Goal: Find specific page/section: Find specific page/section

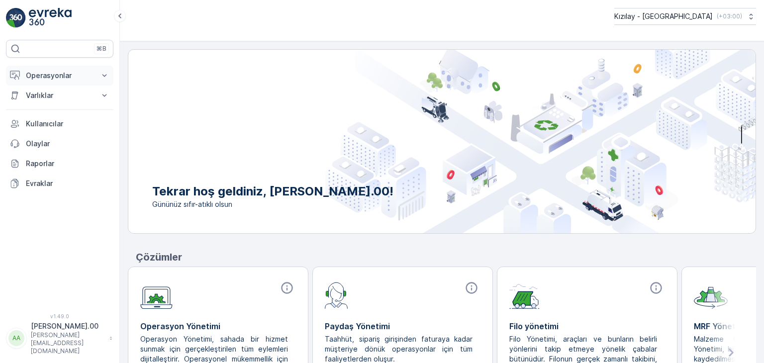
click at [23, 80] on button "Operasyonlar" at bounding box center [59, 76] width 107 height 20
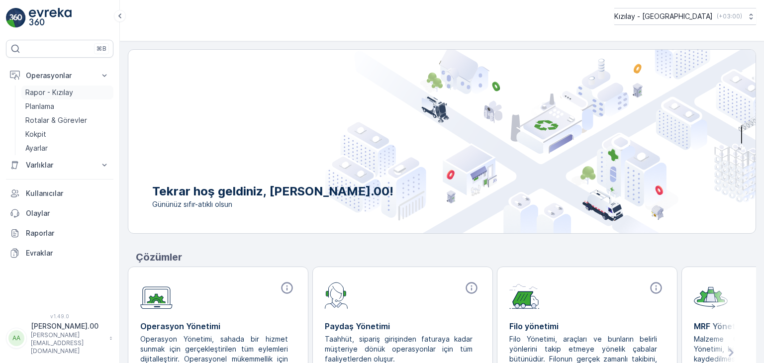
click at [64, 94] on p "Rapor - Kızılay" at bounding box center [49, 93] width 48 height 10
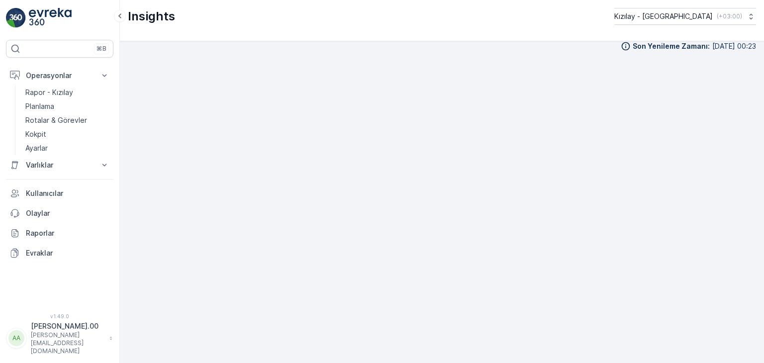
scroll to position [10, 0]
click at [73, 122] on p "Rotalar & Görevler" at bounding box center [56, 120] width 62 height 10
